Goal: Task Accomplishment & Management: Manage account settings

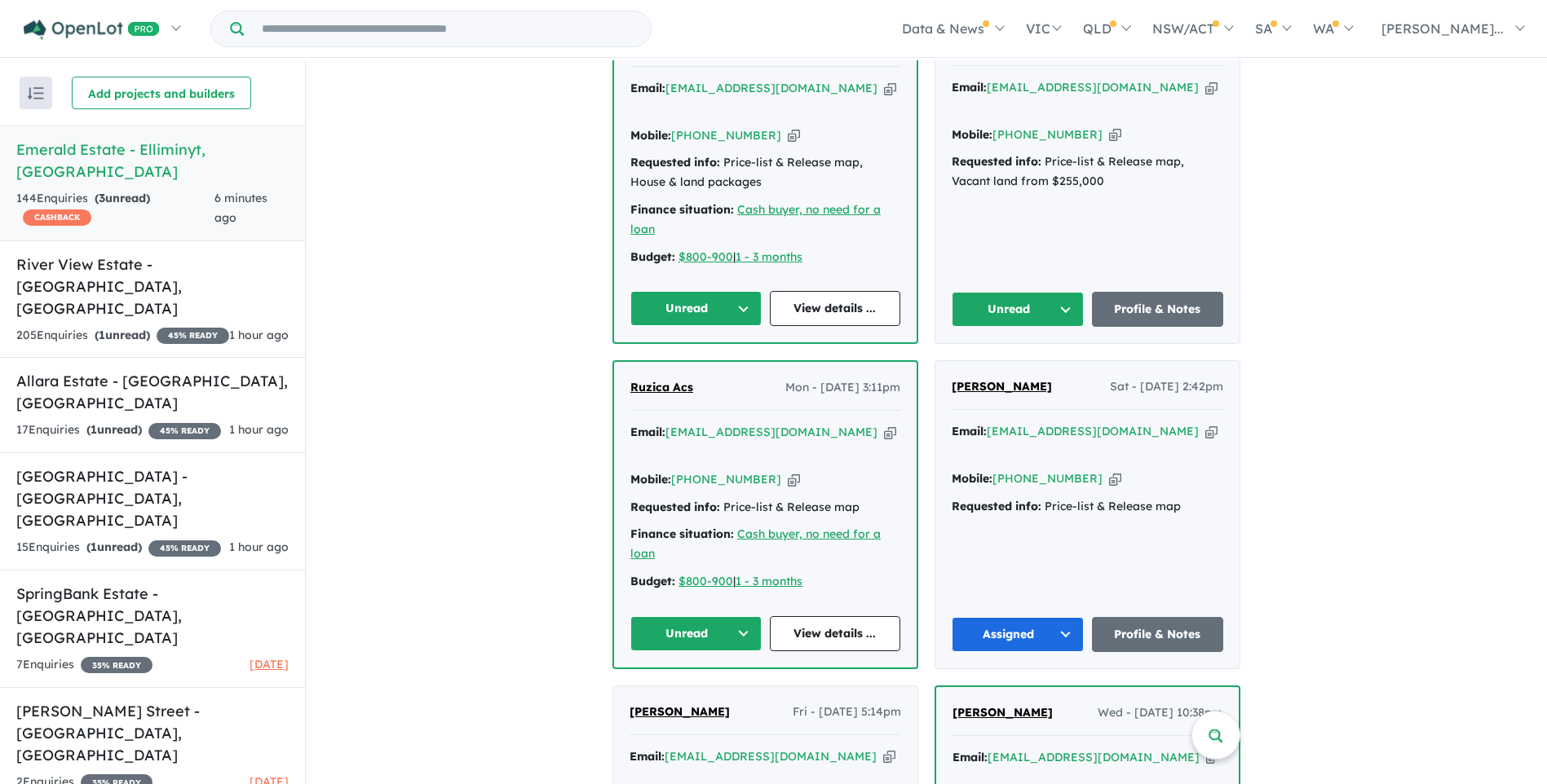
scroll to position [652, 0]
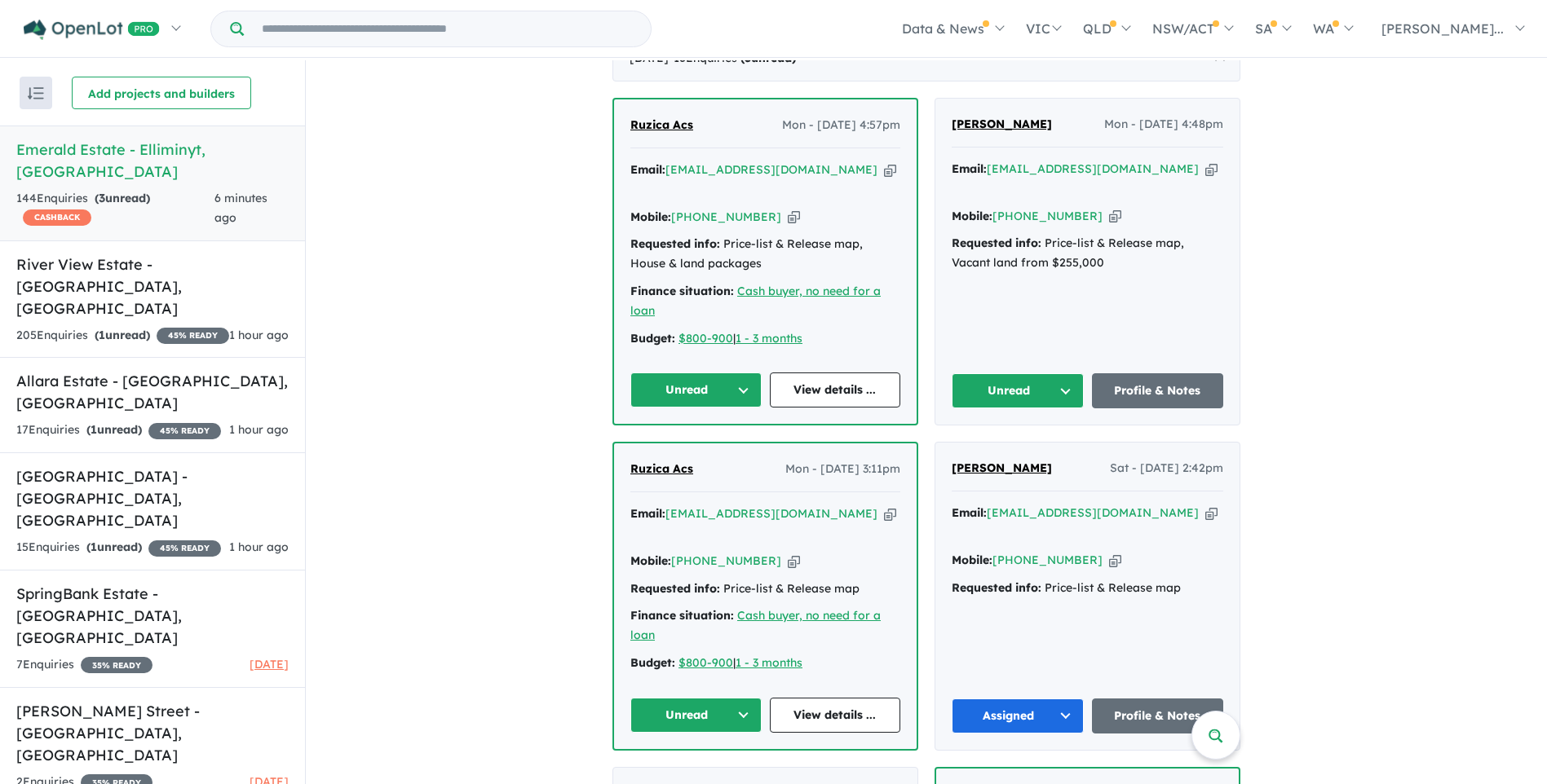
click at [788, 211] on icon "button" at bounding box center [794, 218] width 13 height 17
click at [733, 385] on button "Unread" at bounding box center [696, 390] width 132 height 35
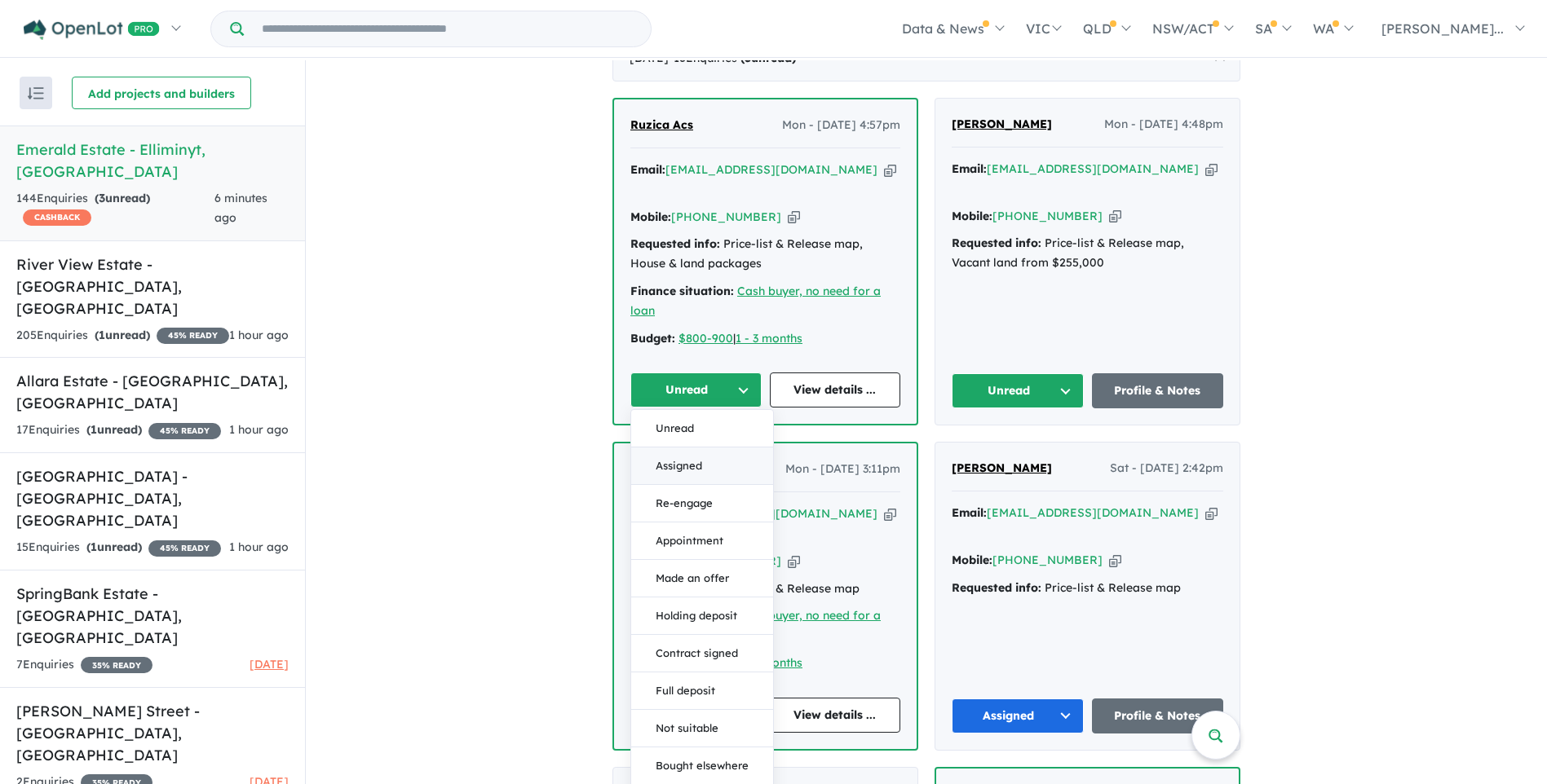
click at [669, 462] on button "Assigned" at bounding box center [702, 466] width 142 height 38
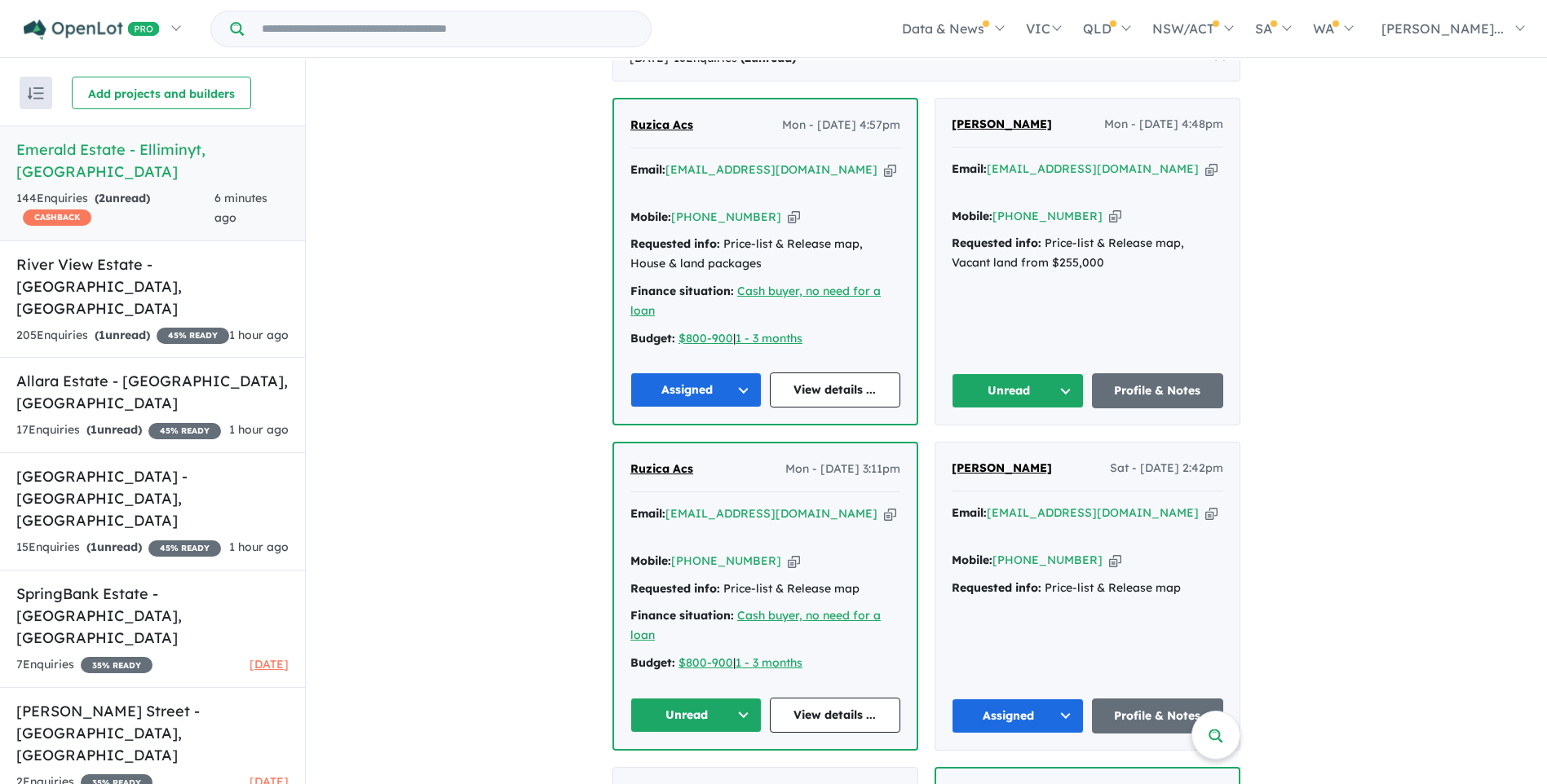
click at [717, 698] on button "Unread" at bounding box center [696, 715] width 132 height 35
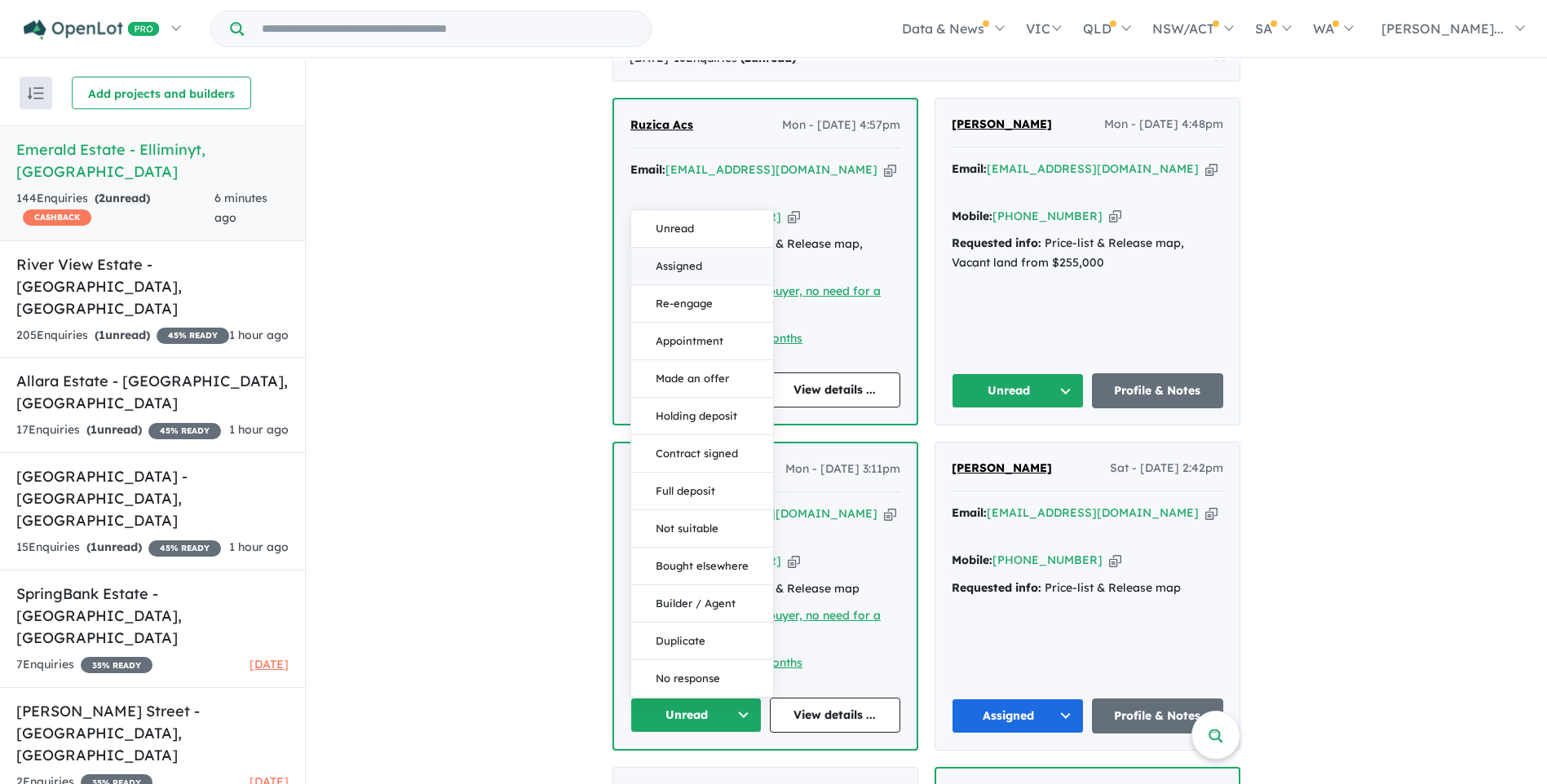
click at [672, 248] on button "Assigned" at bounding box center [702, 266] width 142 height 38
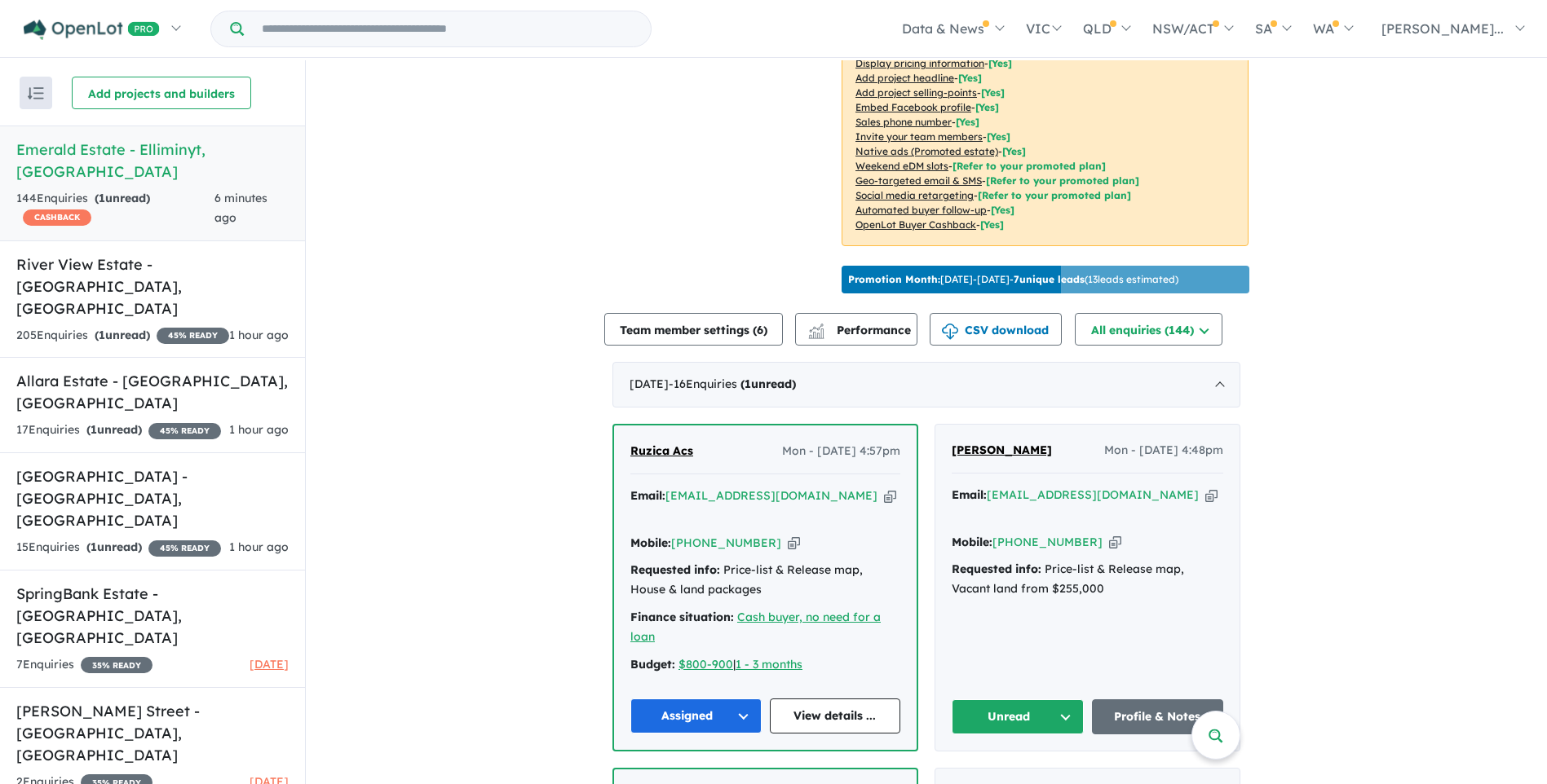
scroll to position [571, 0]
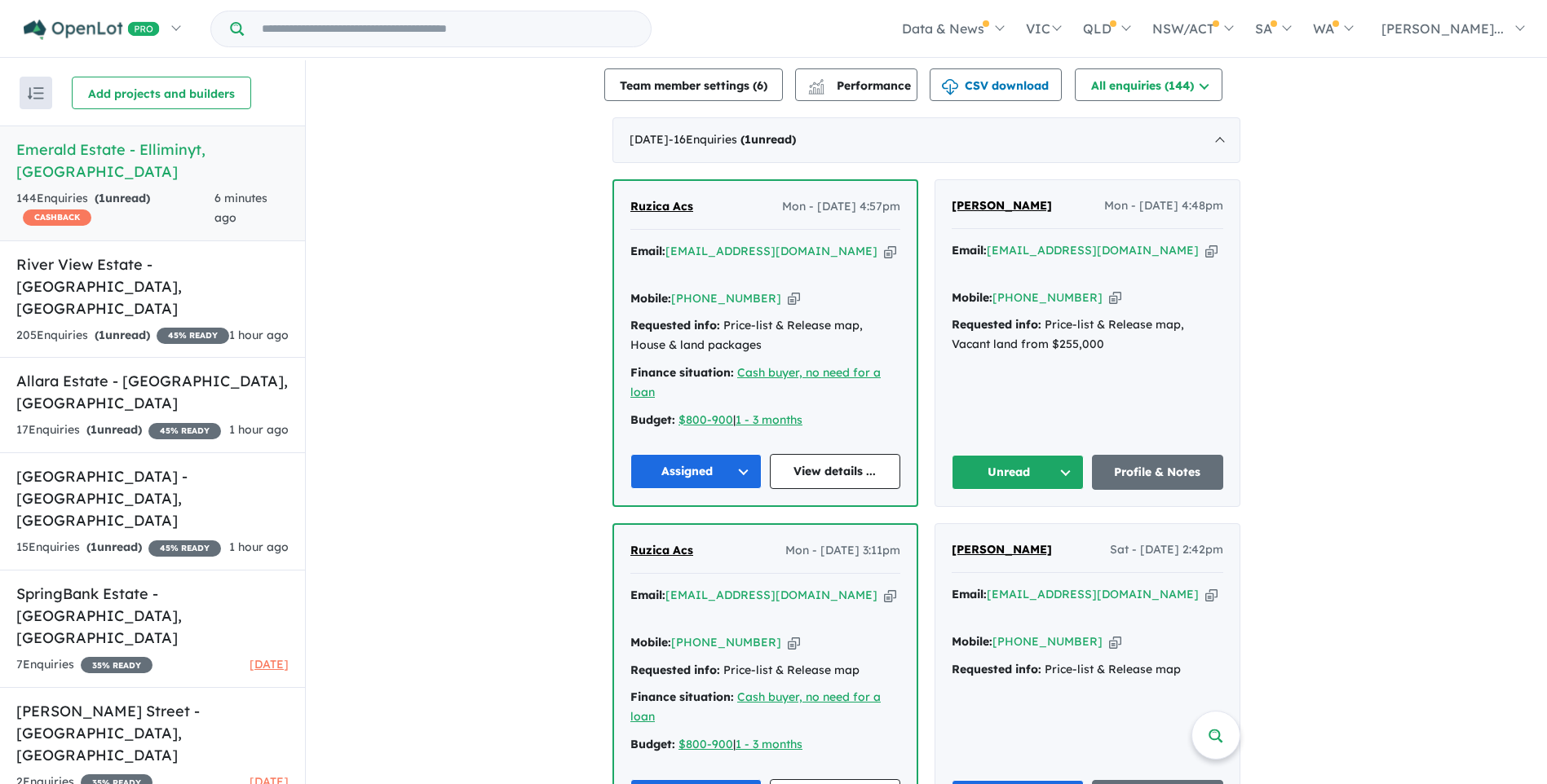
click at [1205, 259] on icon "button" at bounding box center [1211, 251] width 13 height 17
click at [1109, 290] on icon "button" at bounding box center [1115, 298] width 13 height 17
click at [1002, 467] on button "Unread" at bounding box center [1017, 472] width 132 height 35
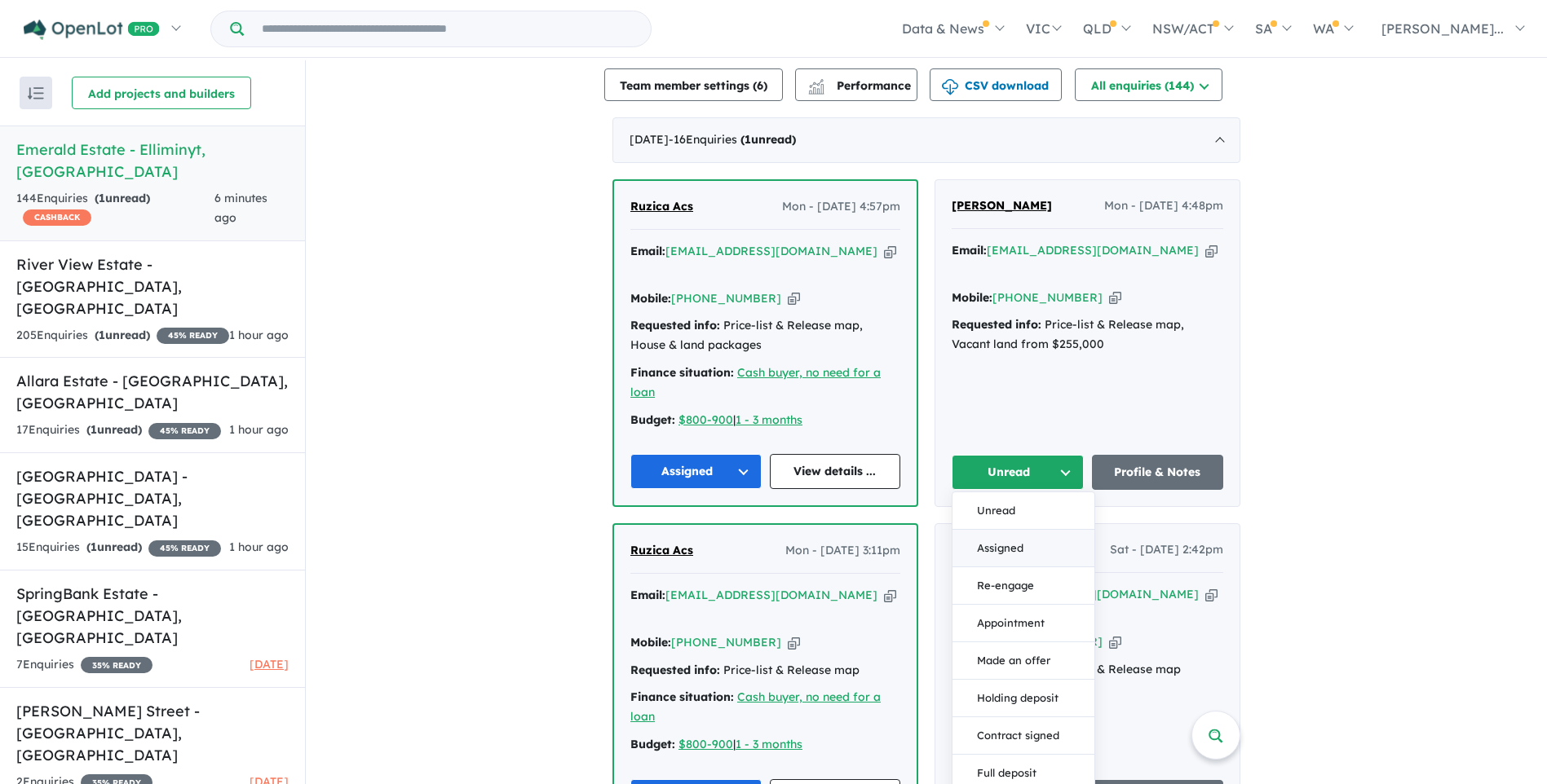
click at [1000, 539] on button "Assigned" at bounding box center [1023, 549] width 142 height 38
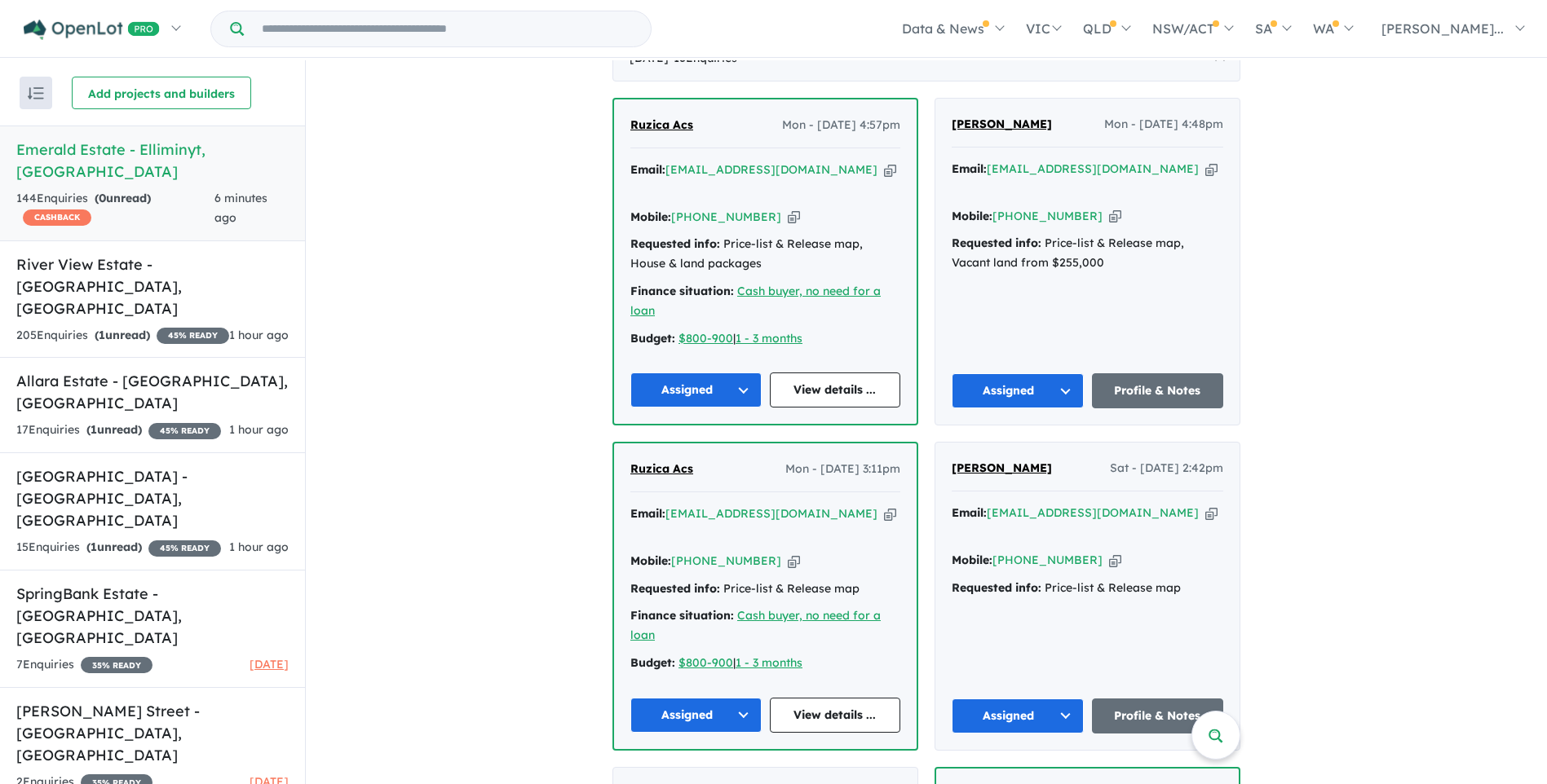
scroll to position [245, 0]
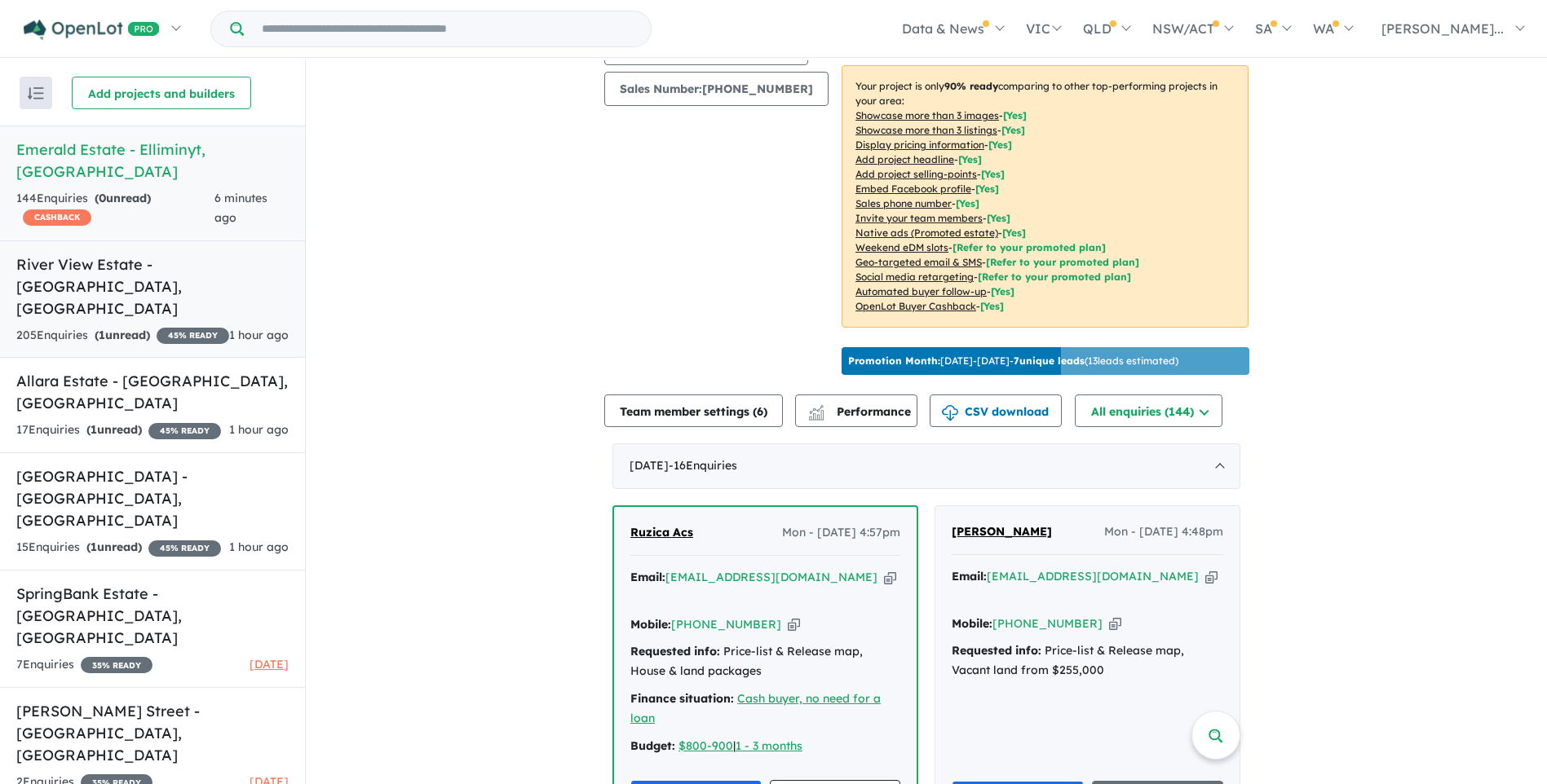
click at [114, 328] on strong "( 1 unread)" at bounding box center [122, 335] width 55 height 15
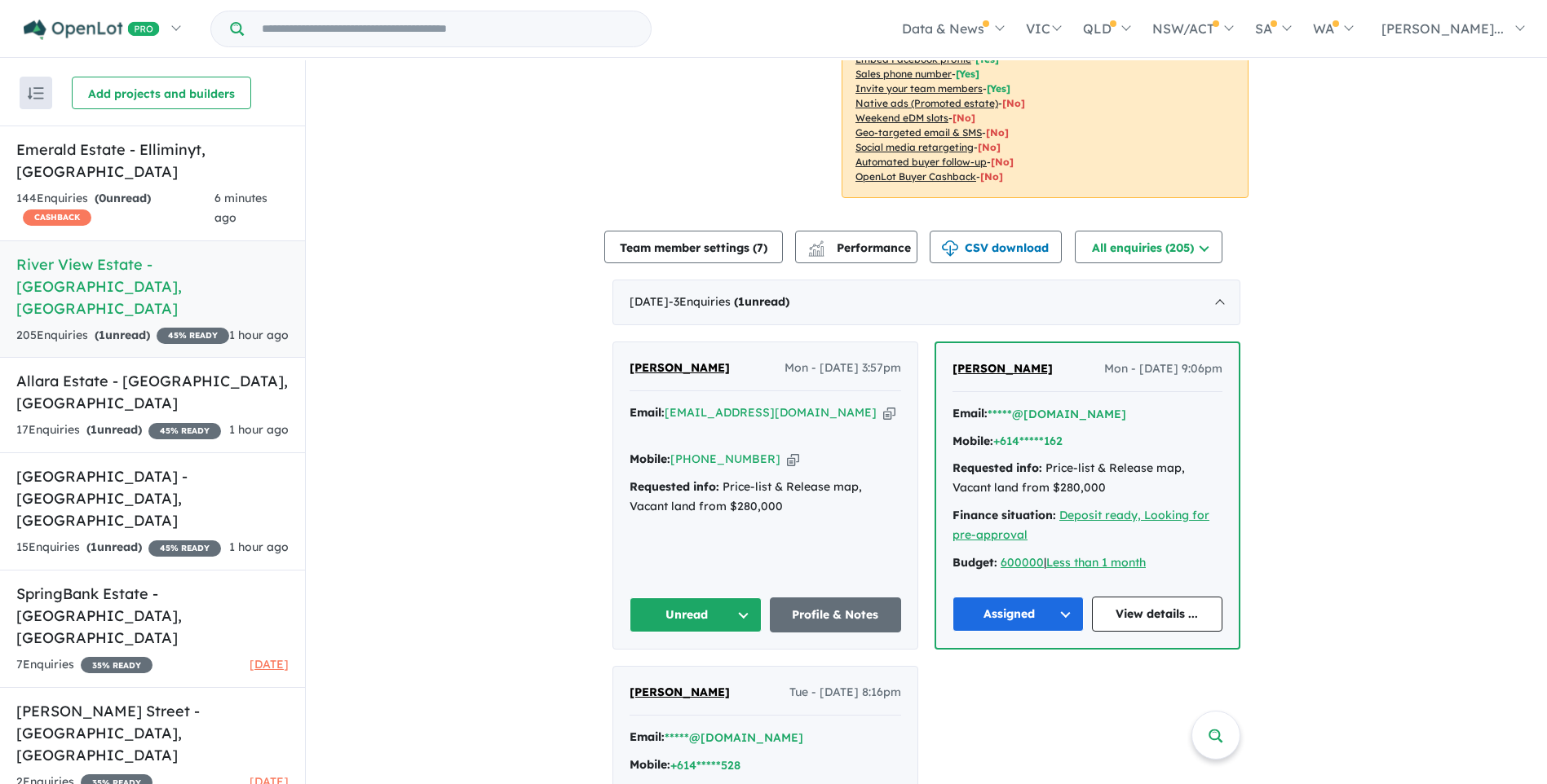
scroll to position [489, 0]
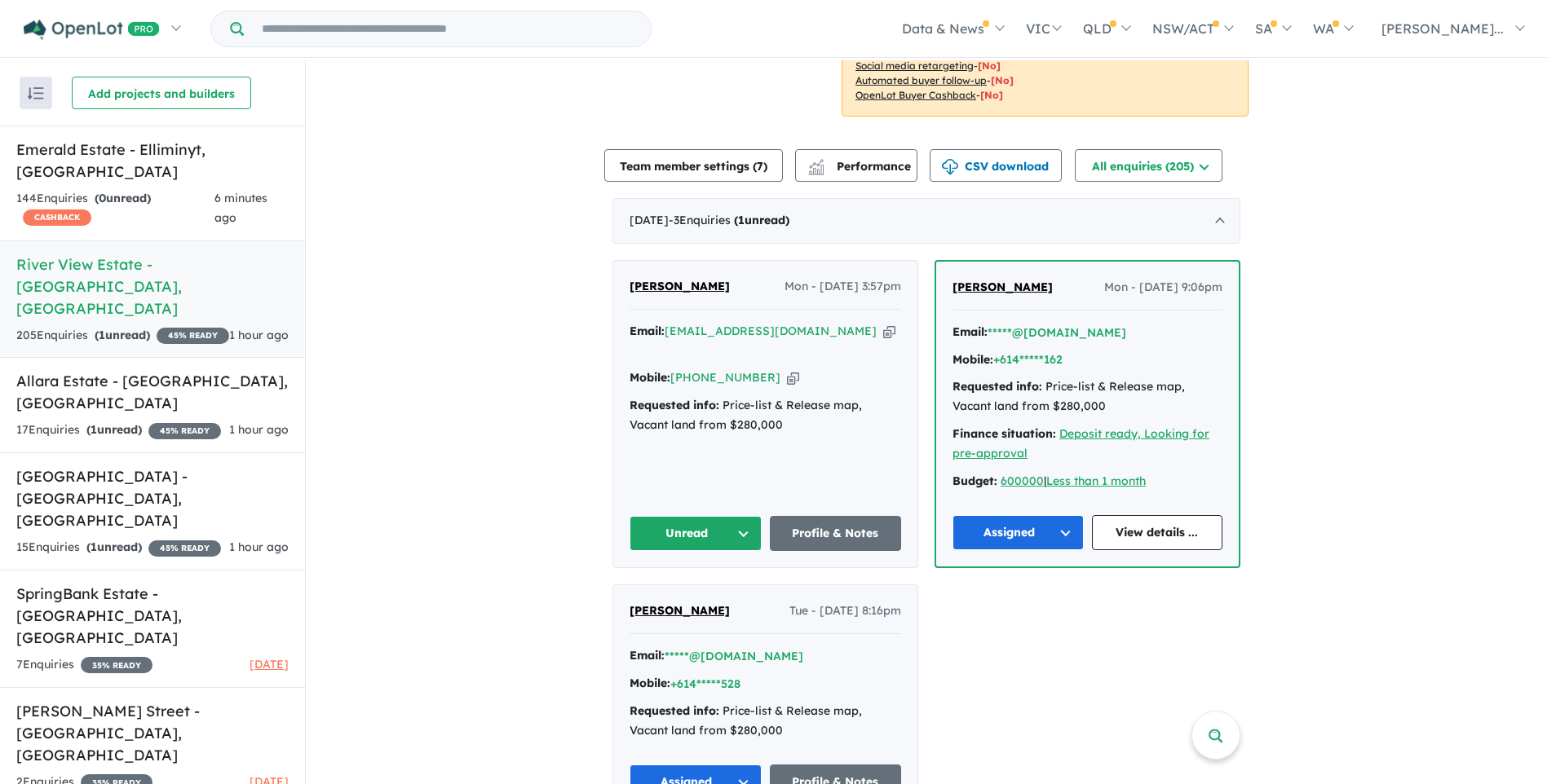
click at [699, 526] on button "Unread" at bounding box center [695, 533] width 132 height 35
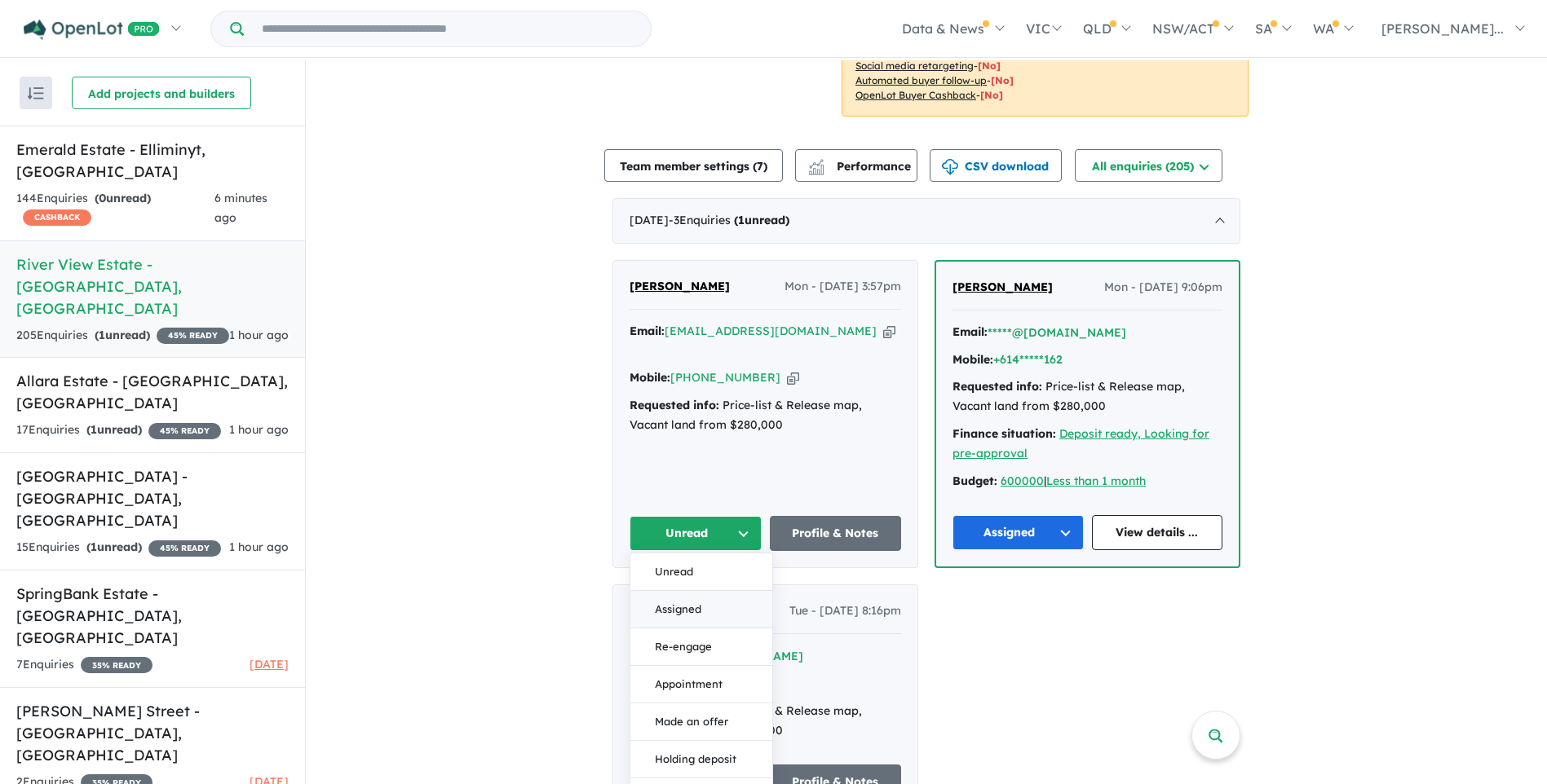
click at [685, 603] on button "Assigned" at bounding box center [701, 610] width 142 height 38
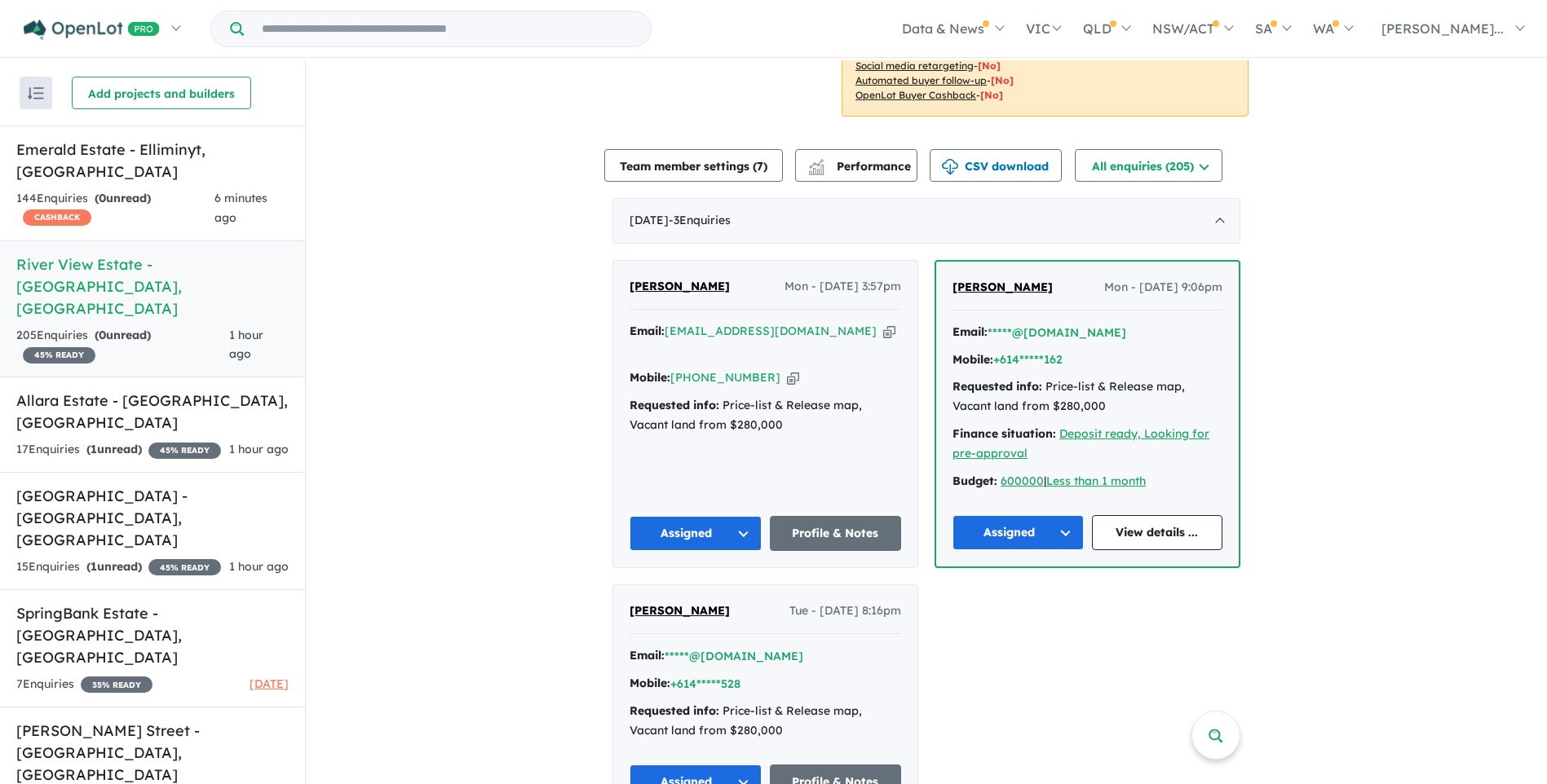
click at [883, 330] on icon "button" at bounding box center [889, 332] width 13 height 17
click at [80, 377] on link "Allara Estate - [GEOGRAPHIC_DATA] , [GEOGRAPHIC_DATA] 17 Enquir ies ( 1 unread)…" at bounding box center [152, 424] width 305 height 96
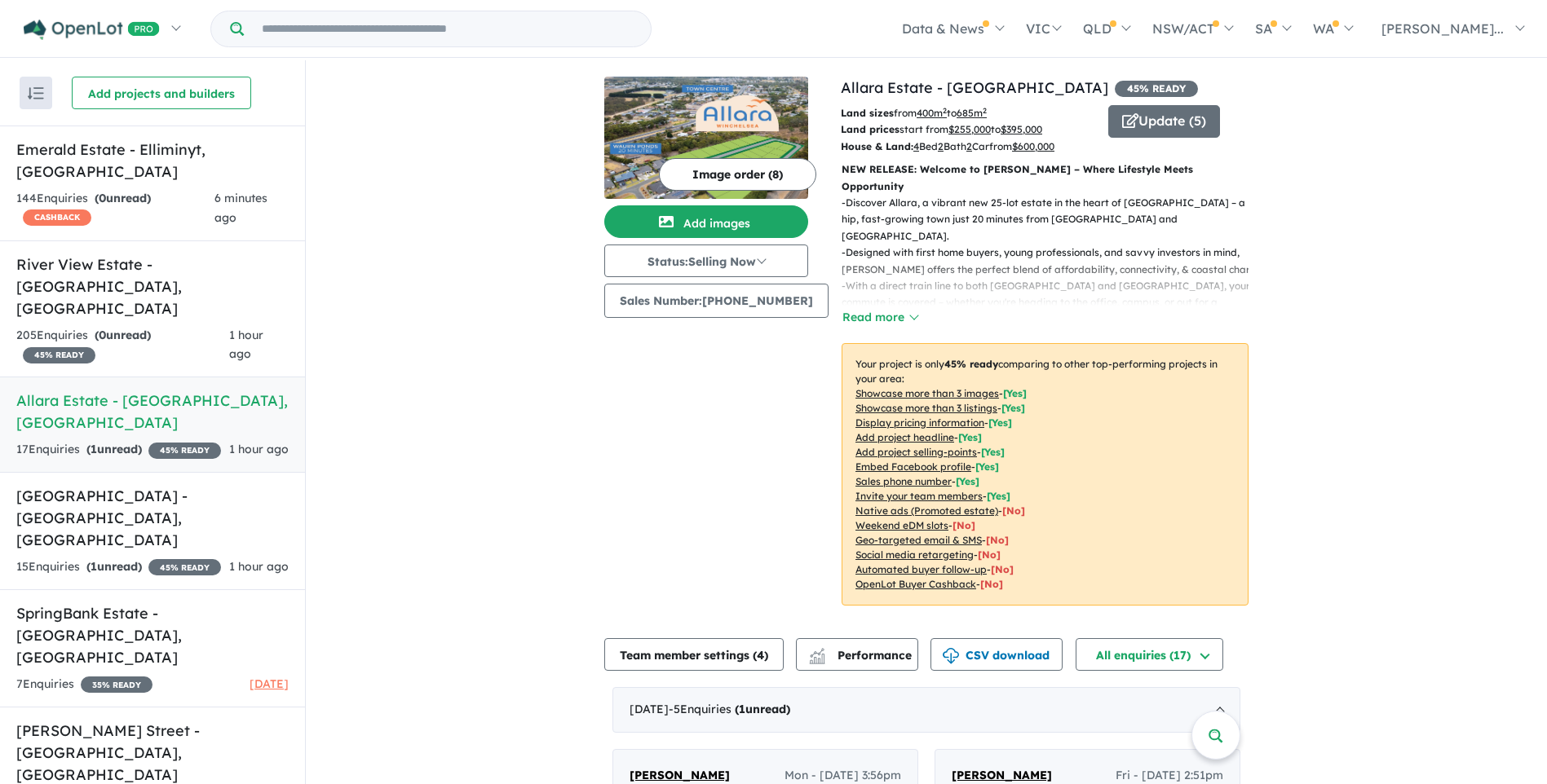
scroll to position [326, 0]
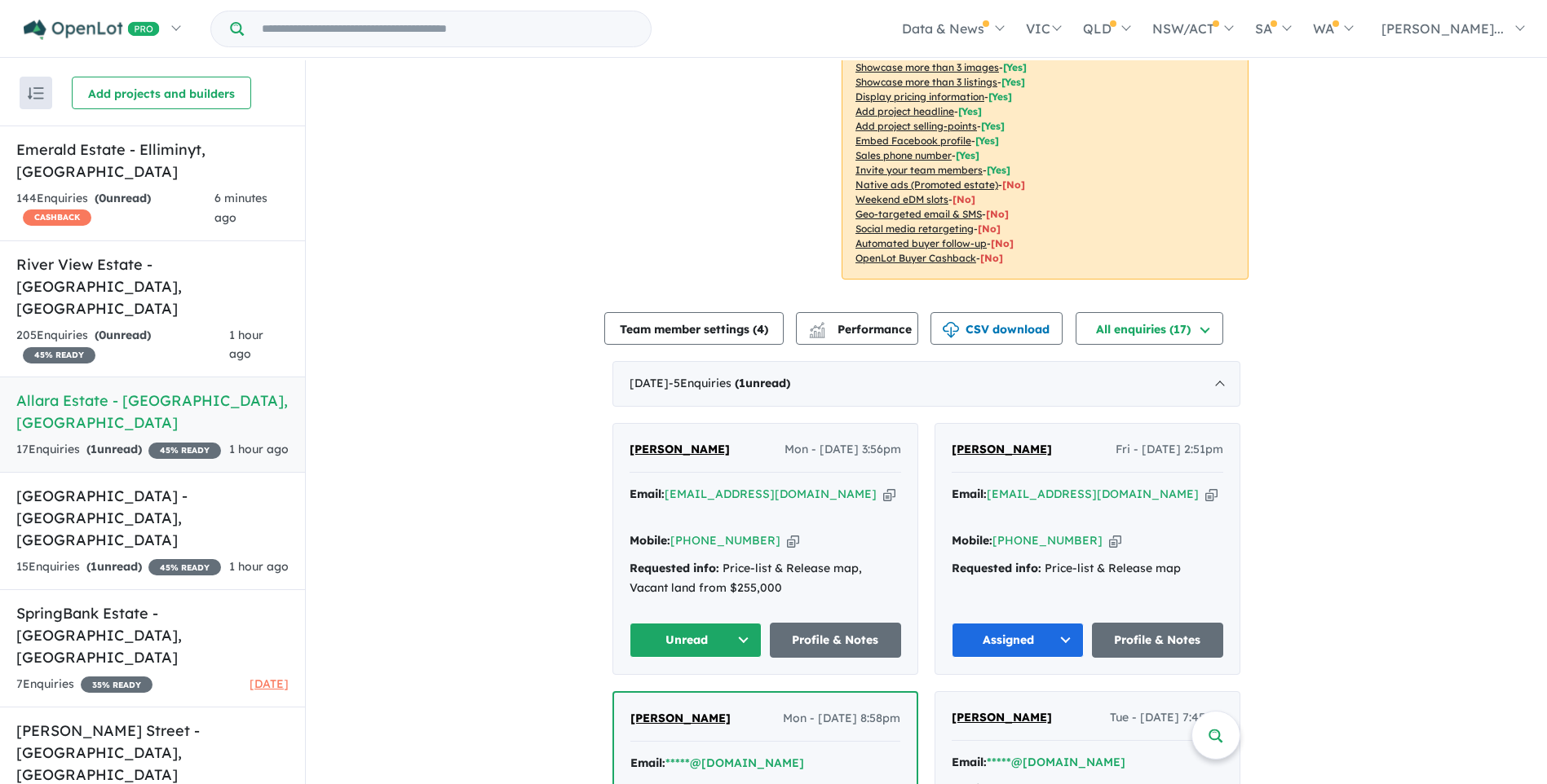
click at [685, 623] on button "Unread" at bounding box center [695, 641] width 132 height 35
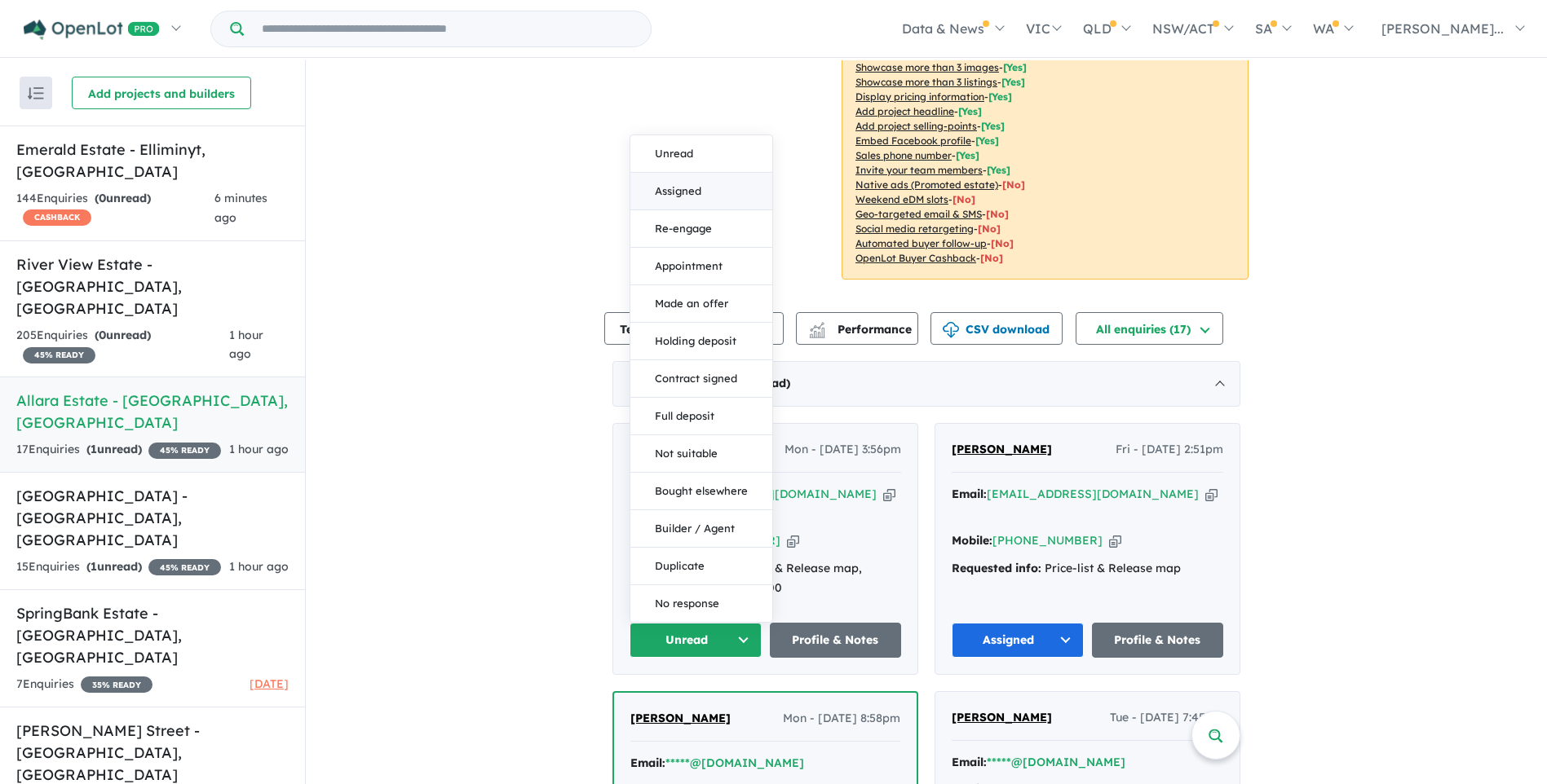
click at [676, 173] on button "Assigned" at bounding box center [701, 192] width 142 height 38
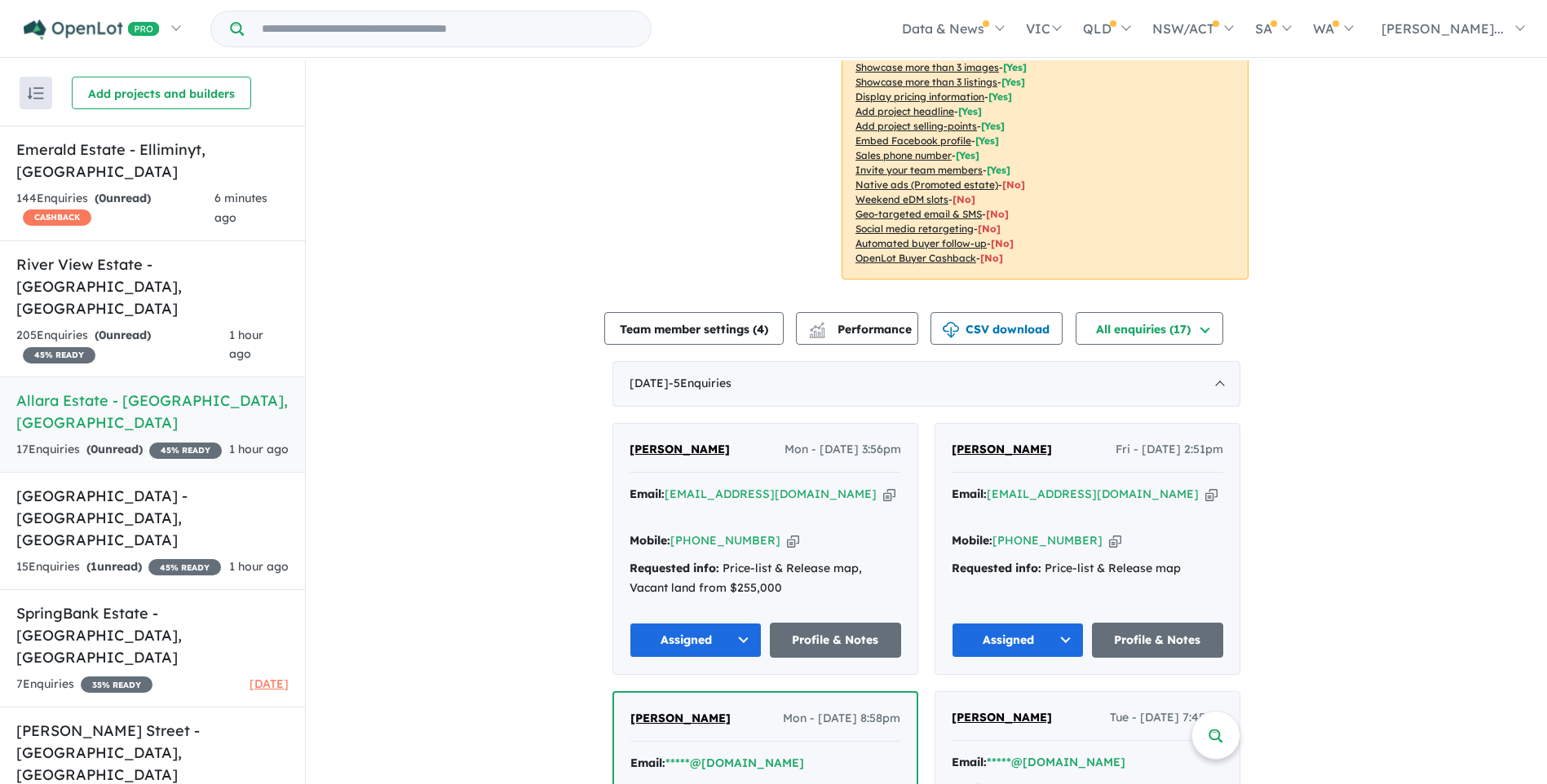
scroll to position [0, 0]
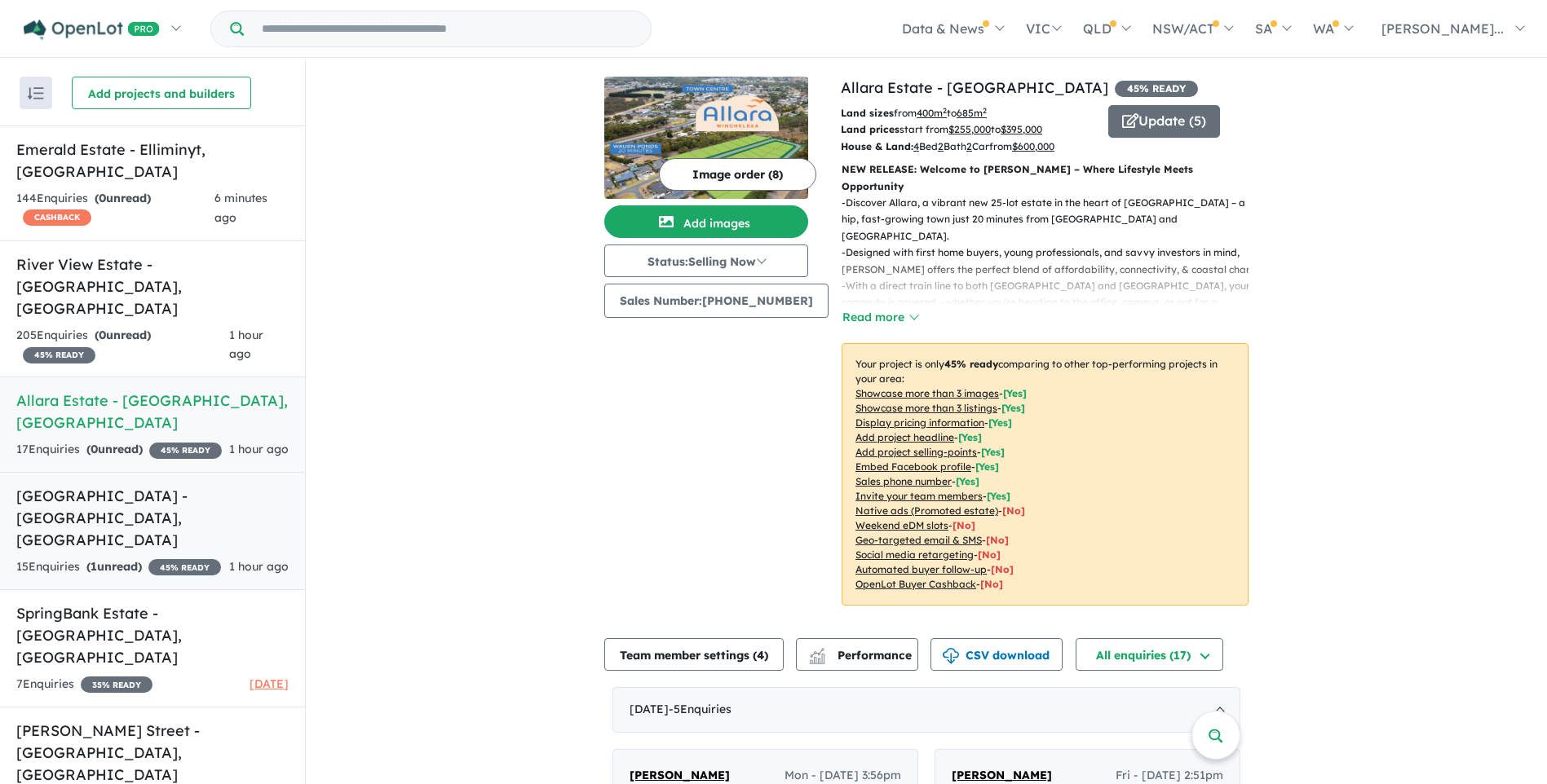
click at [80, 485] on h5 "[GEOGRAPHIC_DATA] - [GEOGRAPHIC_DATA] , [GEOGRAPHIC_DATA]" at bounding box center [152, 518] width 272 height 66
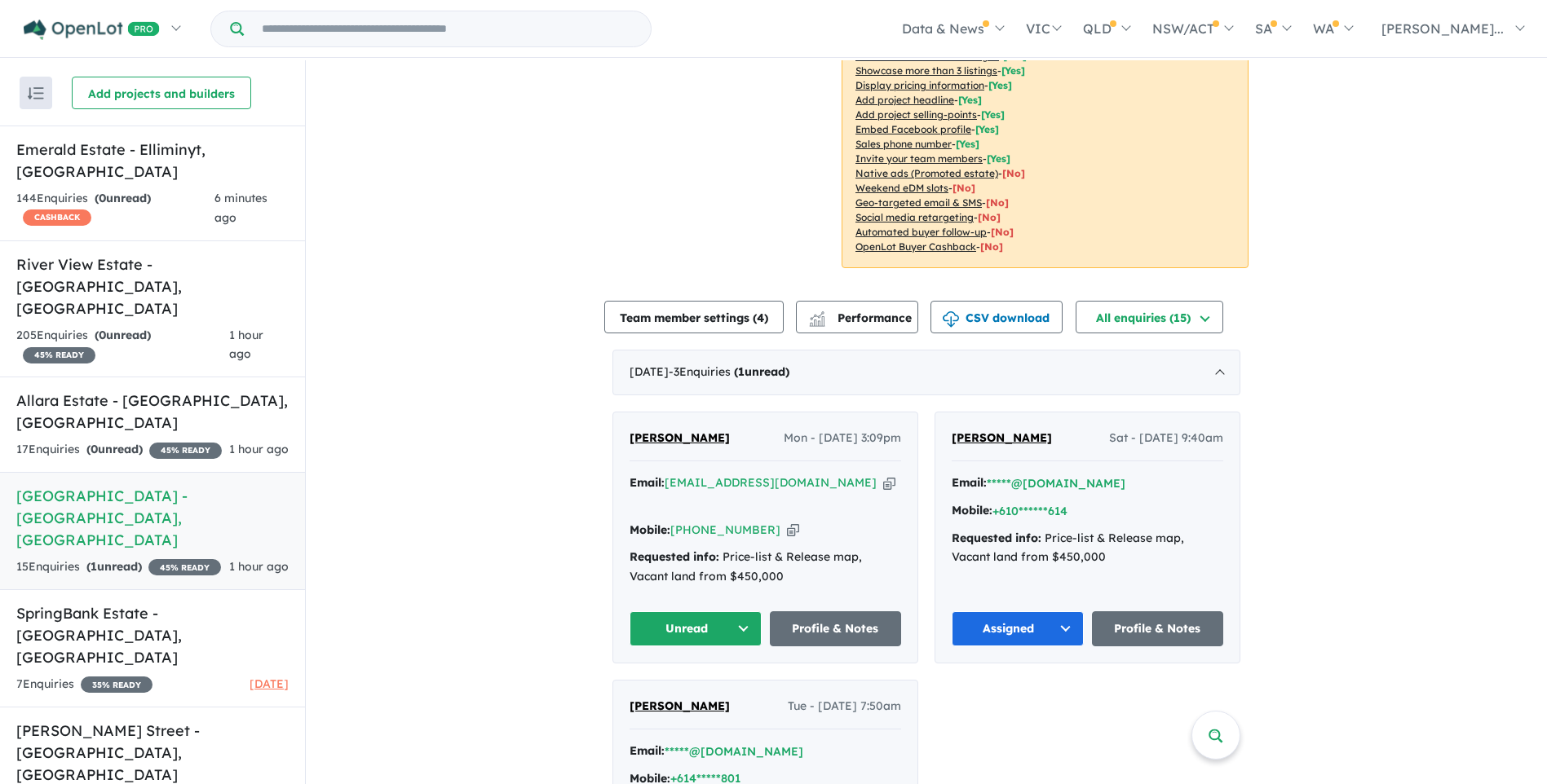
scroll to position [407, 0]
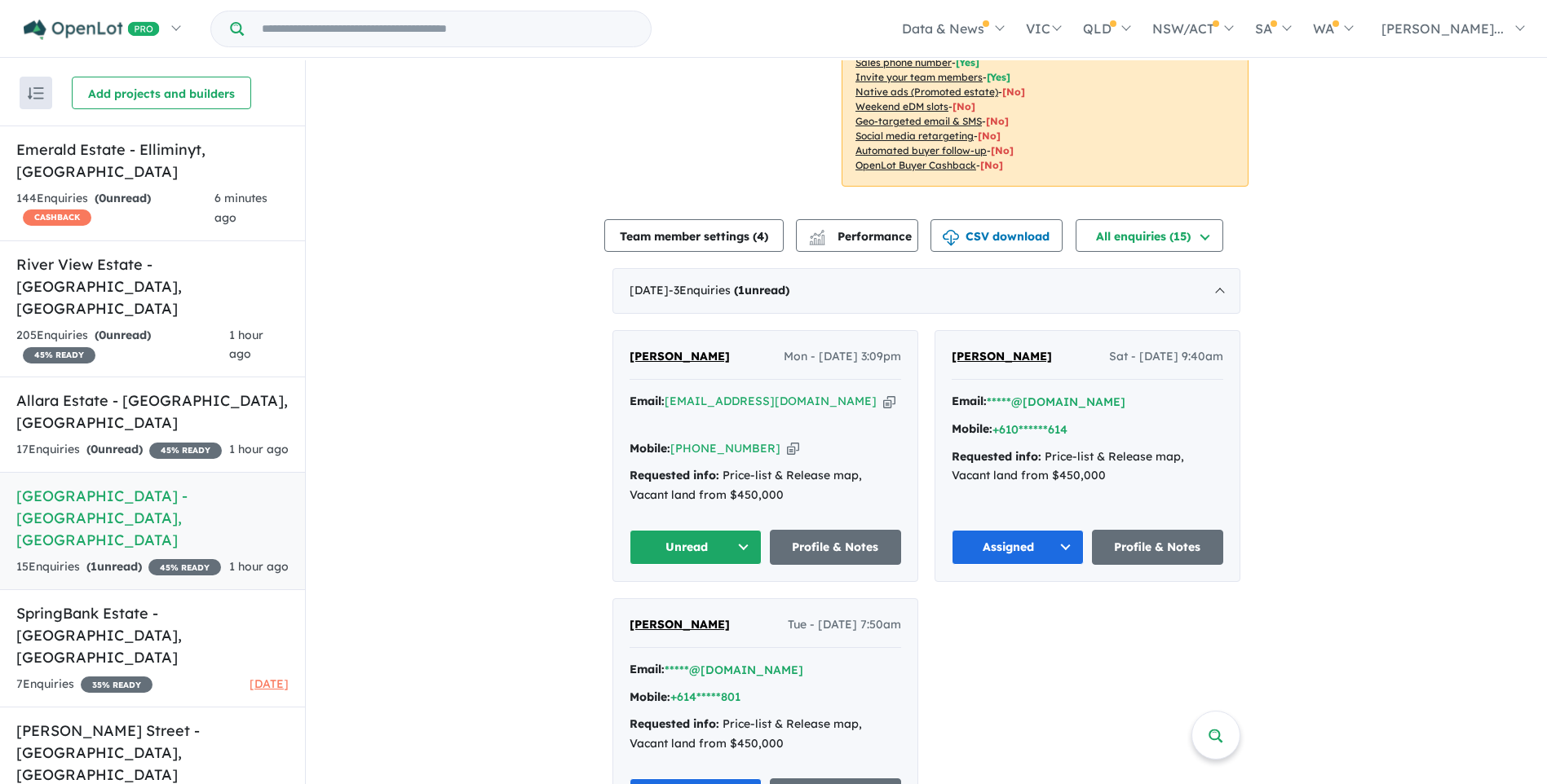
click at [689, 530] on button "Unread" at bounding box center [695, 548] width 132 height 35
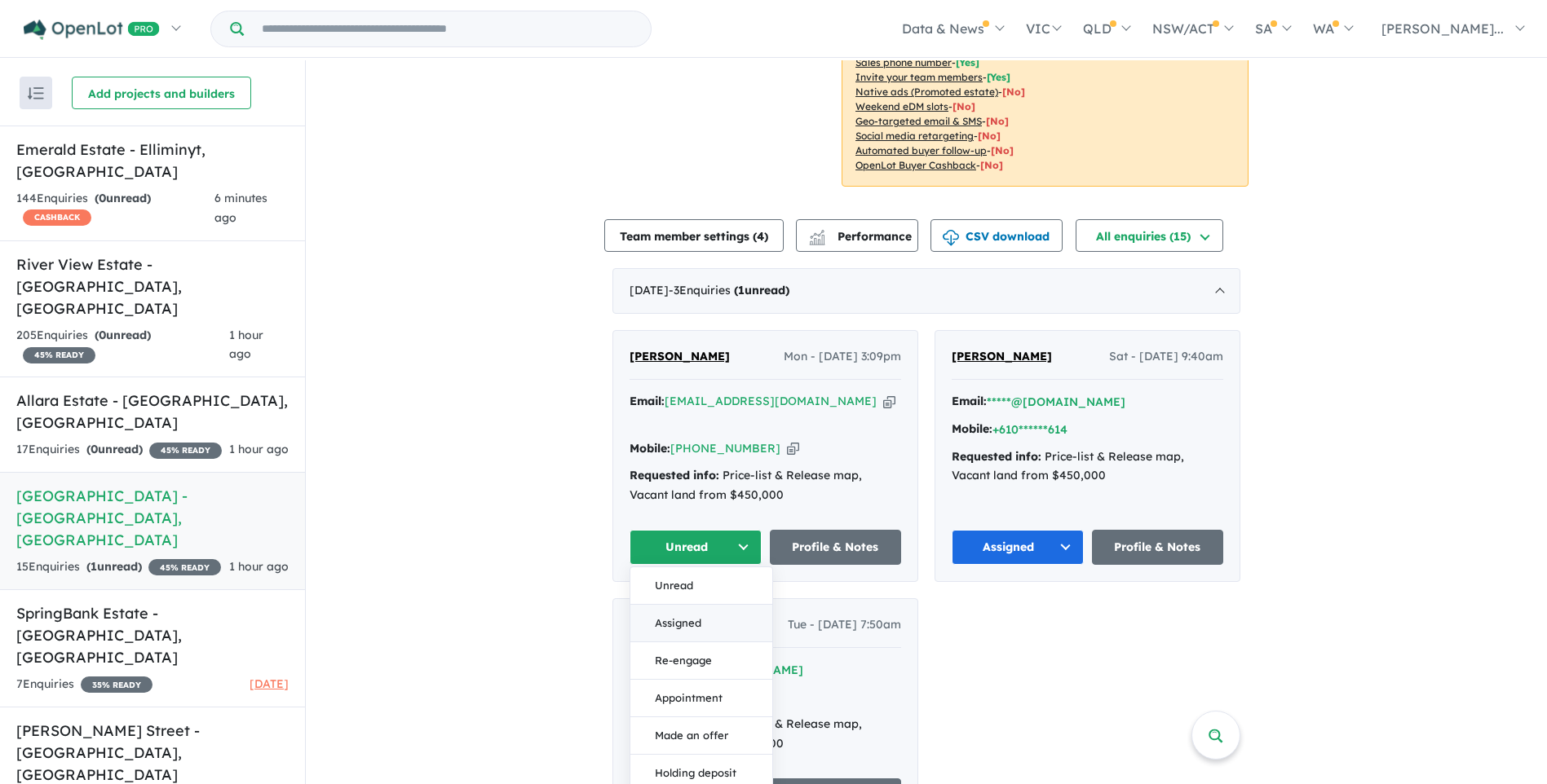
click at [671, 605] on button "Assigned" at bounding box center [701, 623] width 142 height 38
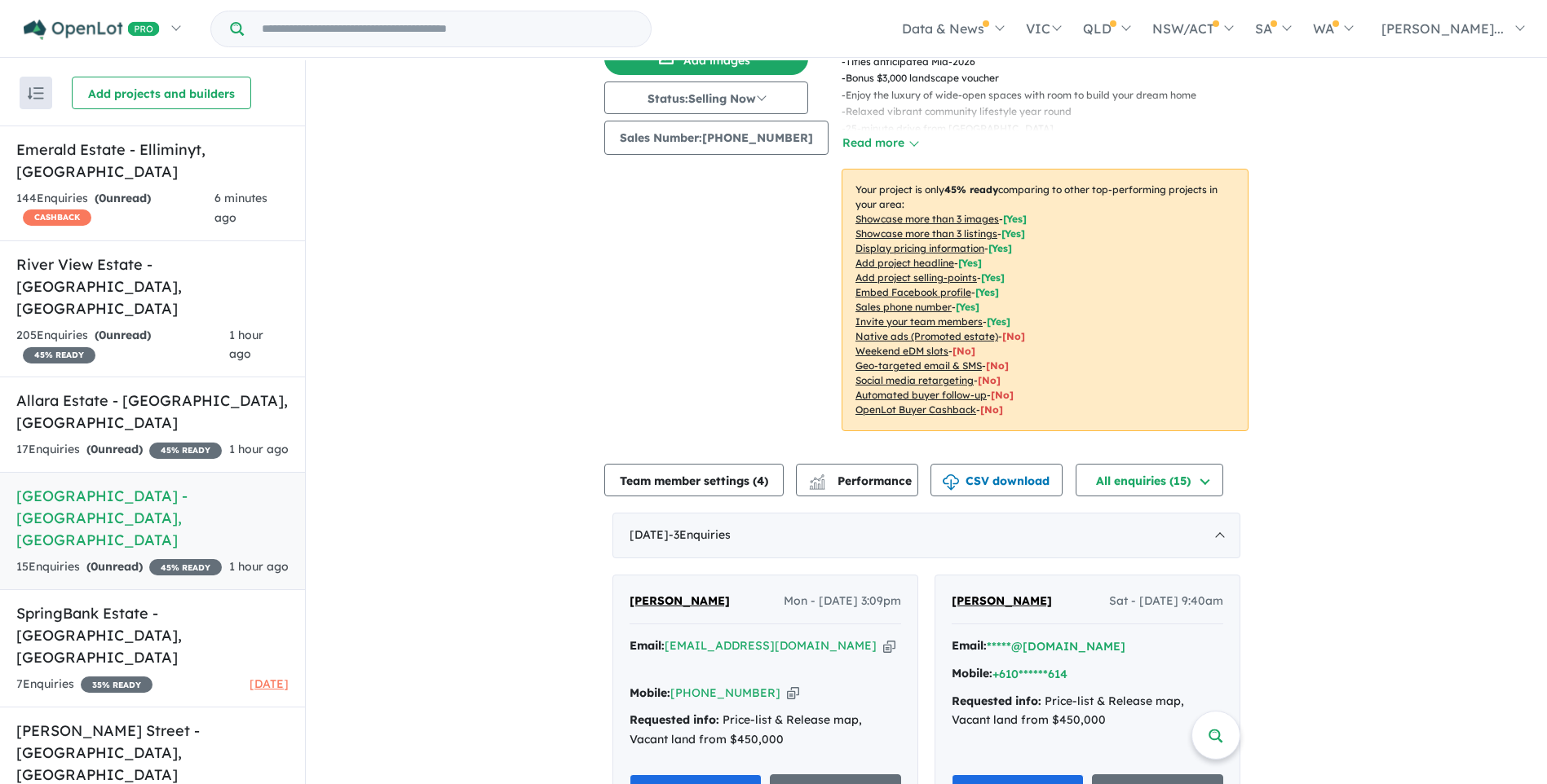
scroll to position [0, 0]
